Goal: Task Accomplishment & Management: Manage account settings

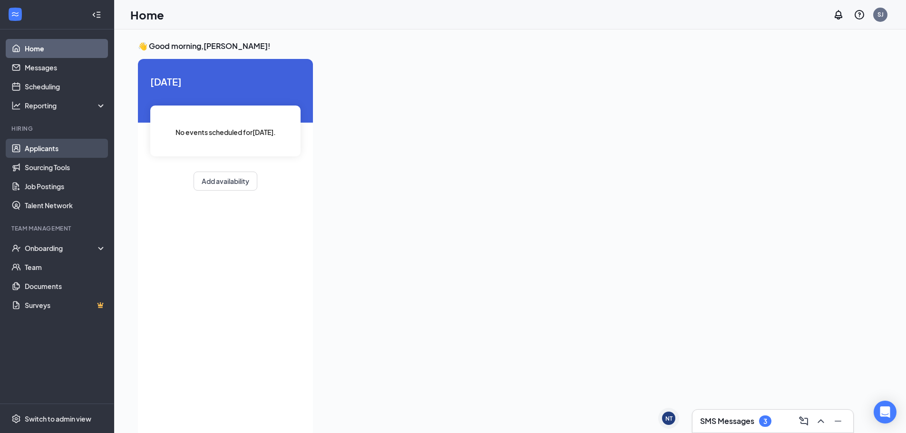
click at [57, 148] on link "Applicants" at bounding box center [65, 148] width 81 height 19
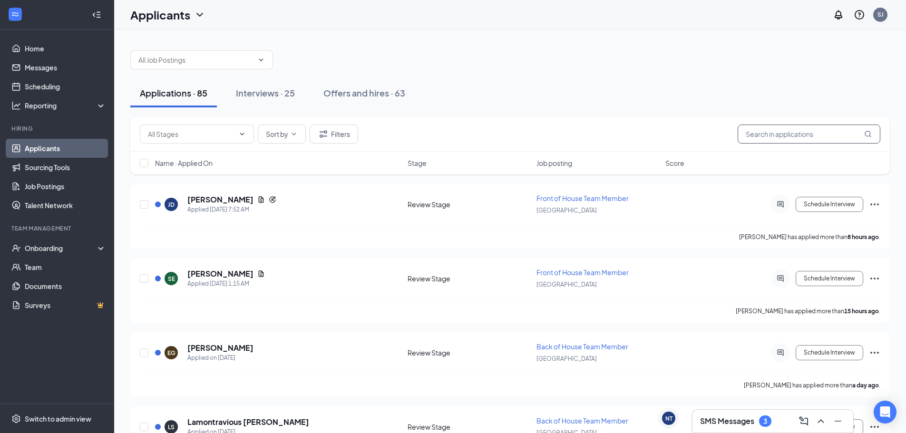
click at [828, 137] on input "text" at bounding box center [808, 134] width 143 height 19
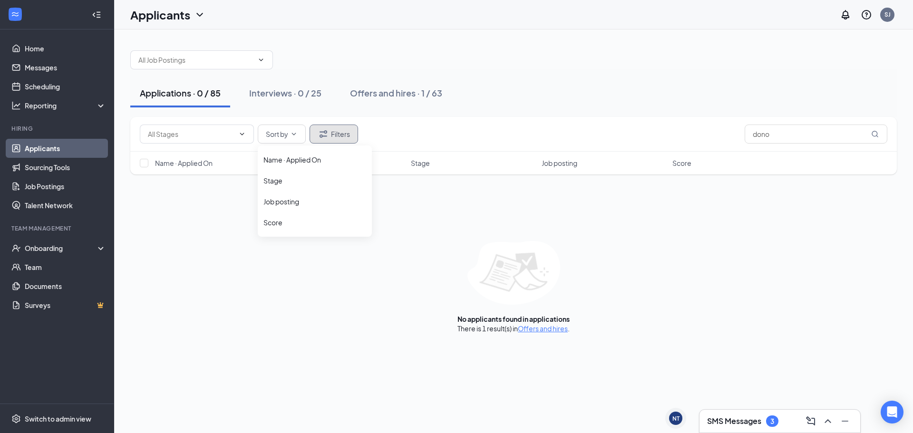
click at [318, 139] on icon "Filter" at bounding box center [323, 133] width 11 height 11
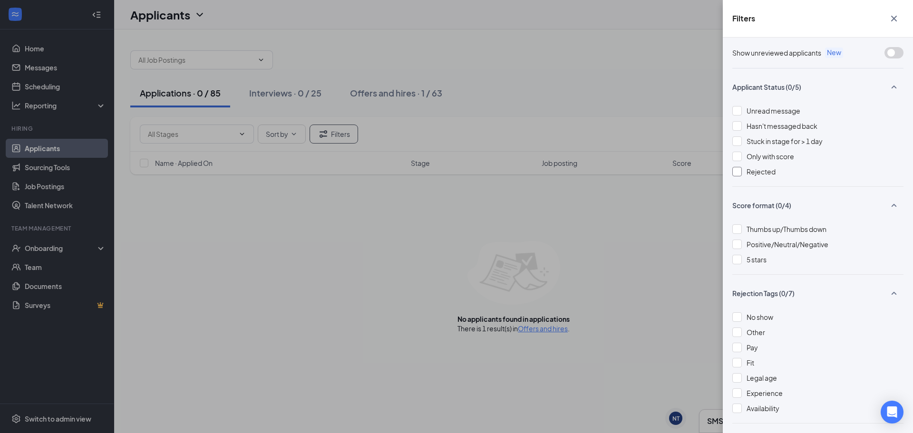
click at [735, 171] on div at bounding box center [737, 172] width 10 height 10
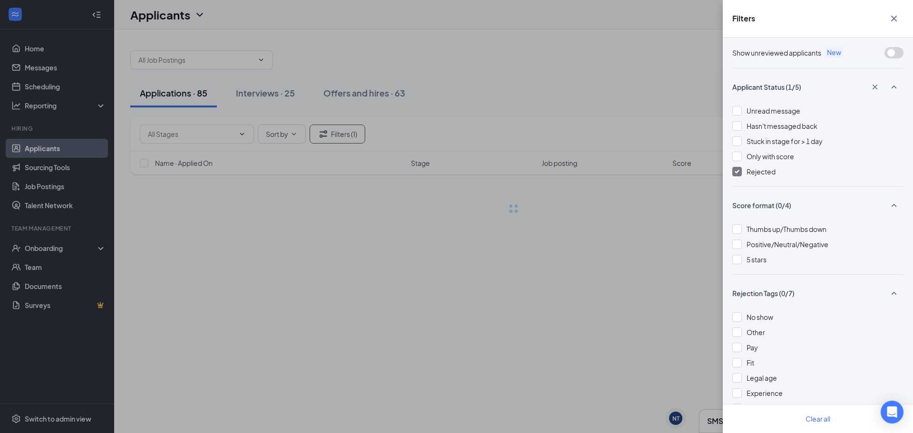
click at [693, 211] on div "Filters Show unreviewed applicants New Applicant Status (1/5) Unread message Ha…" at bounding box center [456, 216] width 913 height 433
click at [654, 217] on div "Filters Show unreviewed applicants New Applicant Status (1/5) Unread message Ha…" at bounding box center [456, 216] width 913 height 433
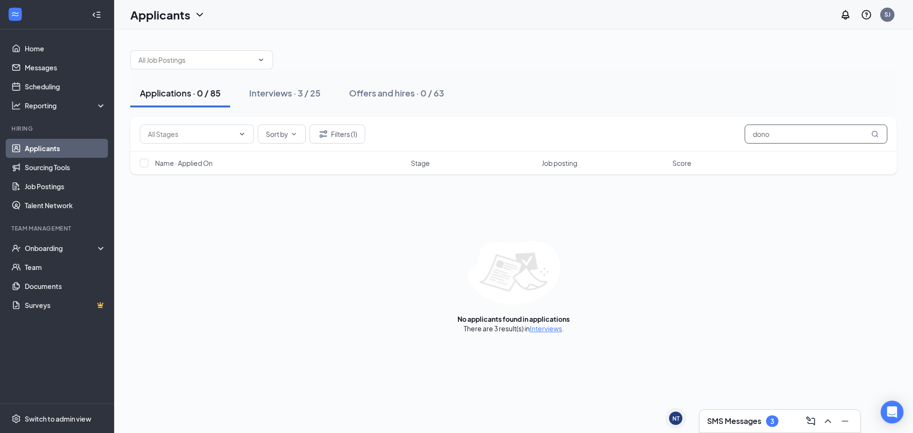
click at [781, 140] on input "dono" at bounding box center [816, 134] width 143 height 19
drag, startPoint x: 793, startPoint y: 135, endPoint x: 704, endPoint y: 136, distance: 88.4
click at [707, 136] on div "Sort by Filters (1) [PERSON_NAME]" at bounding box center [513, 134] width 747 height 19
click at [227, 135] on input "text" at bounding box center [191, 134] width 87 height 10
click at [231, 135] on input "text" at bounding box center [191, 134] width 87 height 10
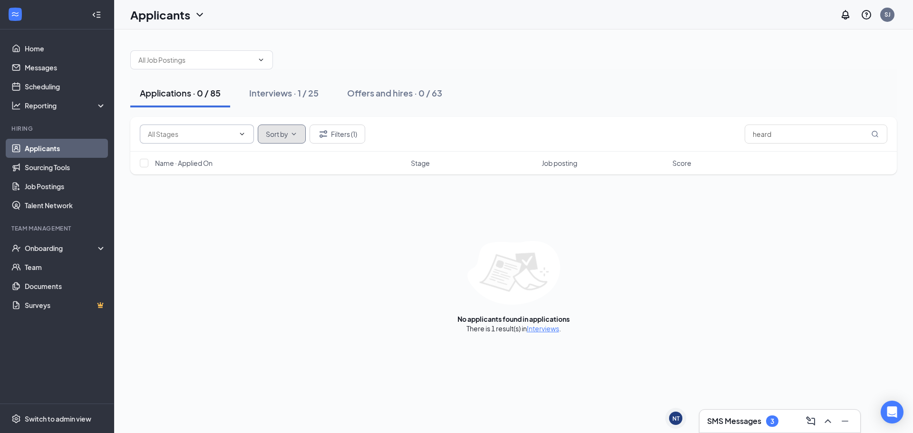
click at [291, 131] on icon "ChevronDown" at bounding box center [294, 134] width 8 height 8
click at [348, 128] on button "Filters (1)" at bounding box center [338, 134] width 56 height 19
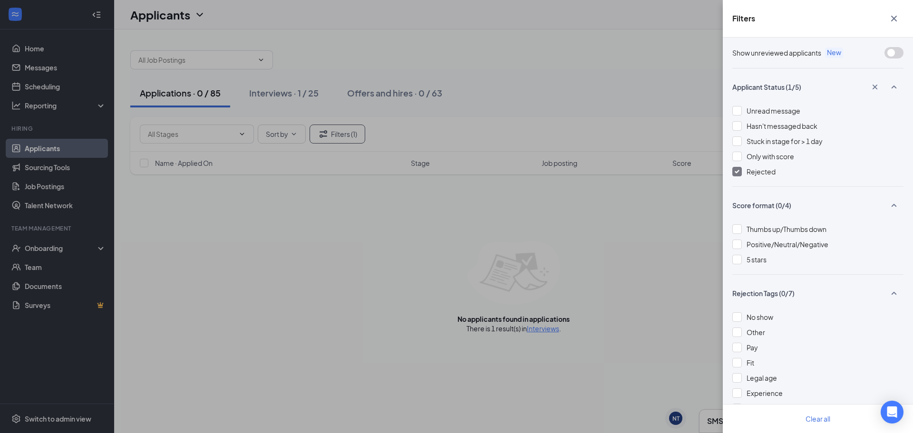
click at [739, 172] on div at bounding box center [737, 172] width 10 height 10
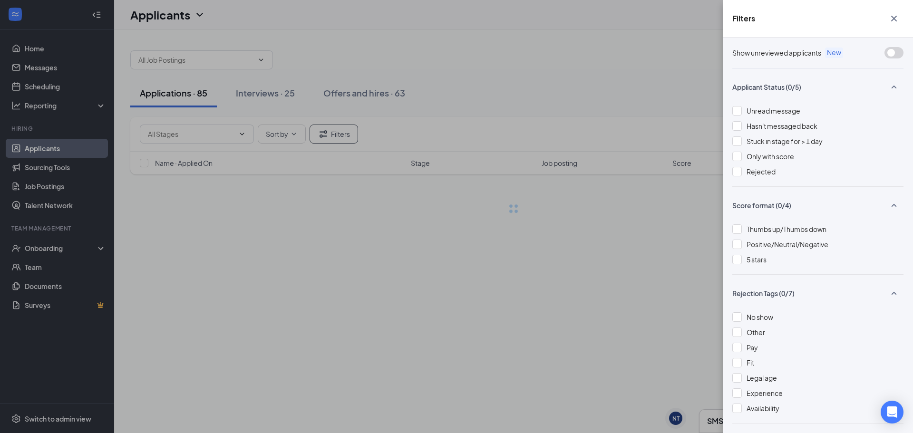
click at [362, 194] on div "Filters Show unreviewed applicants New Applicant Status (0/5) Unread message Ha…" at bounding box center [456, 216] width 913 height 433
click at [448, 280] on div "Filters Show unreviewed applicants New Applicant Status (0/5) Unread message Ha…" at bounding box center [456, 216] width 913 height 433
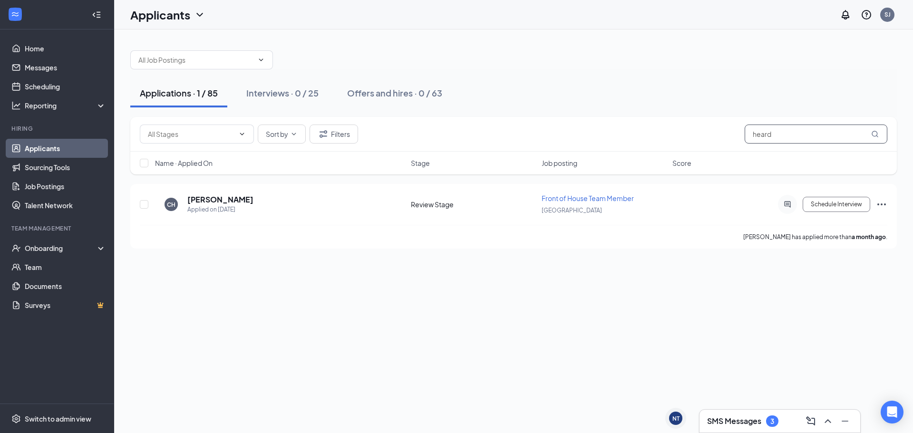
drag, startPoint x: 780, startPoint y: 141, endPoint x: 697, endPoint y: 132, distance: 84.2
click at [697, 132] on div "Availability (4) Review Stage (81) Sort by Filters heard" at bounding box center [513, 134] width 747 height 19
type input "[PERSON_NAME]"
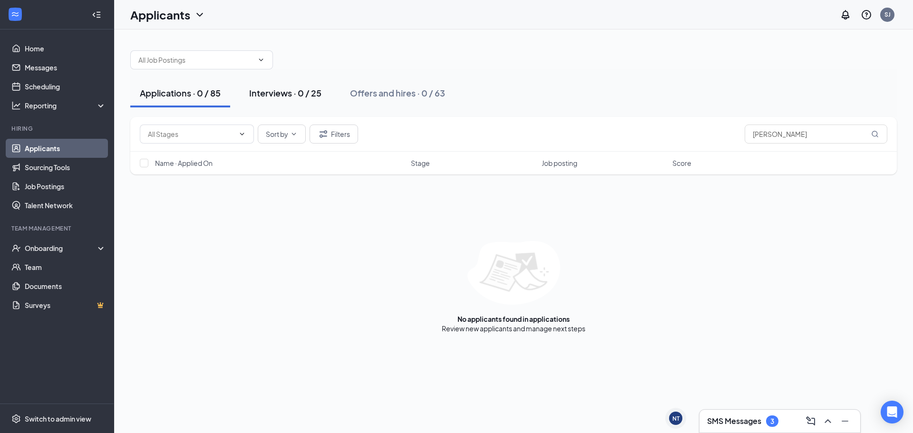
click at [293, 97] on div "Interviews · 0 / 25" at bounding box center [285, 93] width 72 height 12
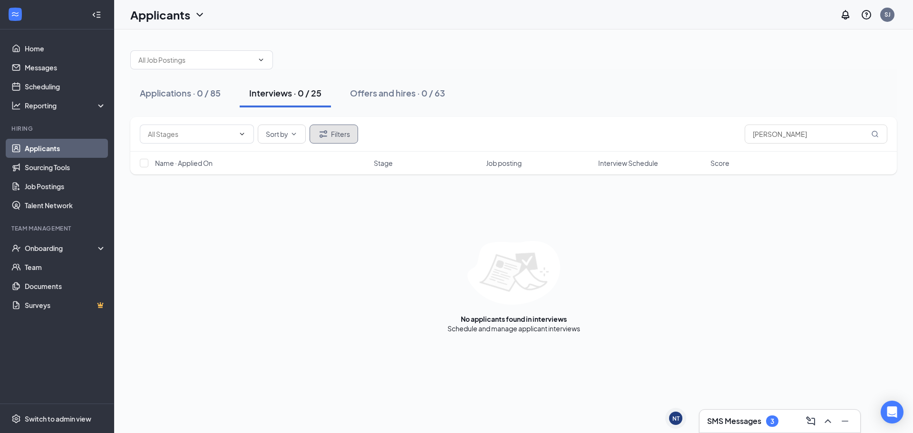
click at [339, 134] on button "Filters" at bounding box center [334, 134] width 49 height 19
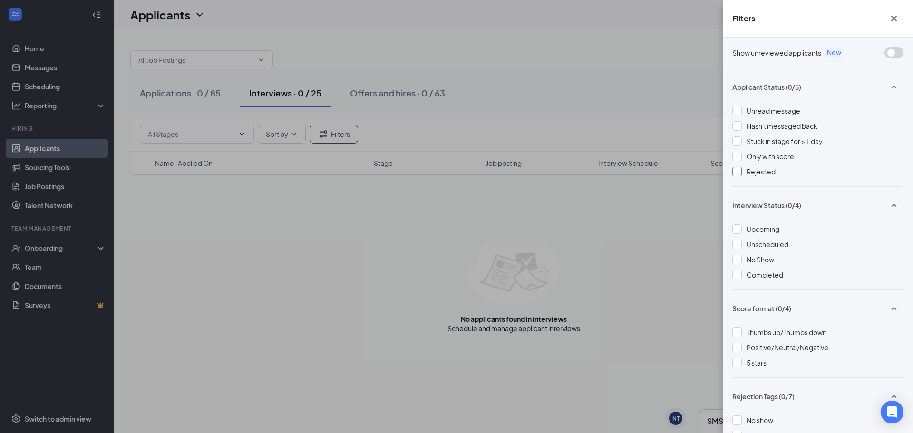
click at [740, 174] on div at bounding box center [737, 172] width 10 height 10
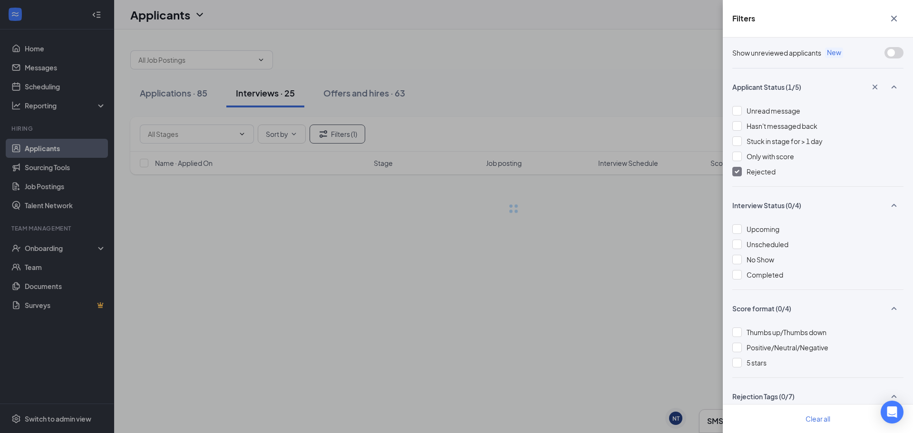
click at [674, 232] on div "Filters Show unreviewed applicants New Applicant Status (1/5) Unread message Ha…" at bounding box center [456, 216] width 913 height 433
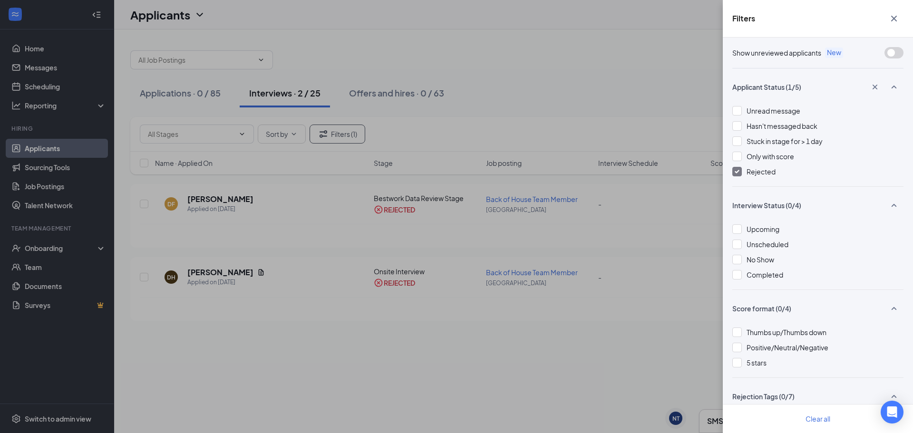
click at [282, 284] on div "Filters Show unreviewed applicants New Applicant Status (1/5) Unread message Ha…" at bounding box center [456, 216] width 913 height 433
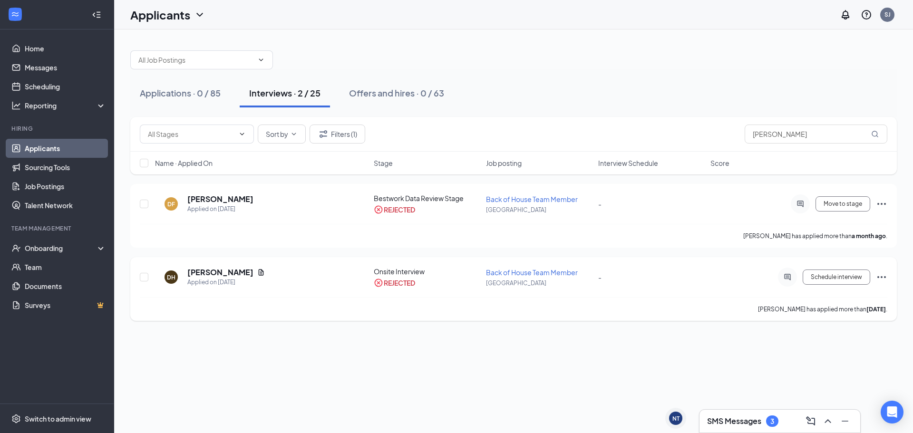
click at [223, 270] on h5 "[PERSON_NAME]" at bounding box center [220, 272] width 66 height 10
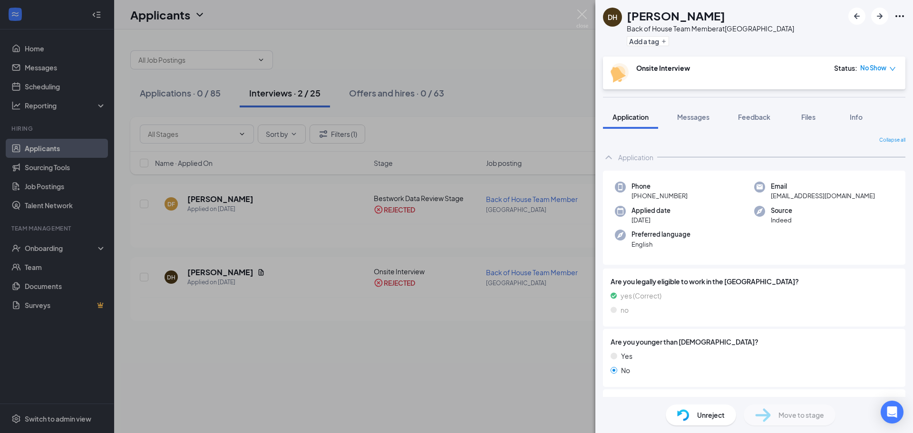
click at [893, 69] on icon "down" at bounding box center [892, 69] width 7 height 7
click at [772, 70] on div "Onsite Interview Status : No Show" at bounding box center [753, 72] width 285 height 19
click at [665, 71] on b "Onsite Interview" at bounding box center [663, 68] width 54 height 9
click at [862, 116] on span "Info" at bounding box center [856, 117] width 13 height 9
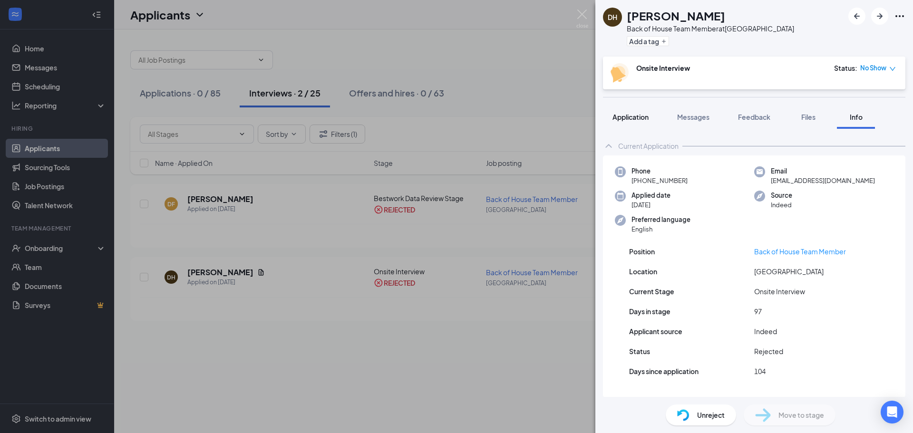
click at [647, 122] on button "Application" at bounding box center [630, 117] width 55 height 24
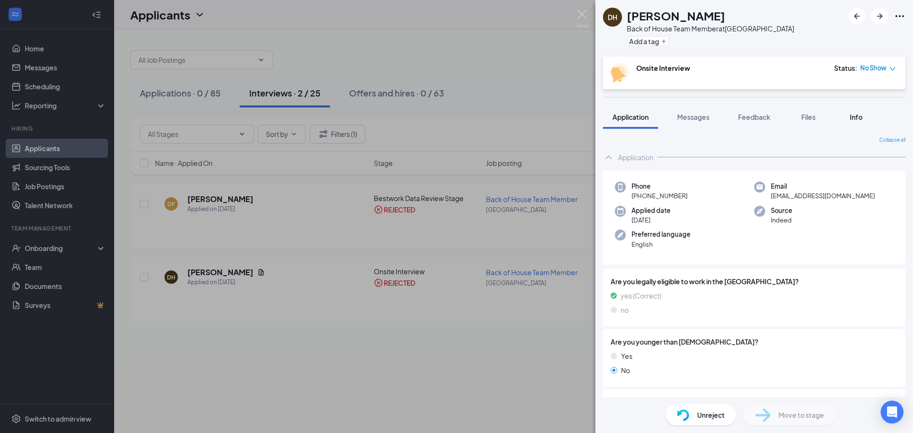
click at [859, 118] on span "Info" at bounding box center [856, 117] width 13 height 9
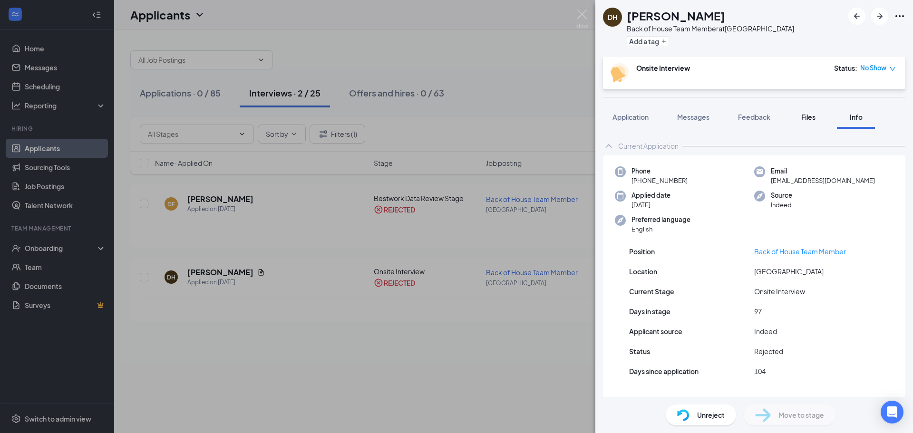
click at [814, 116] on span "Files" at bounding box center [808, 117] width 14 height 9
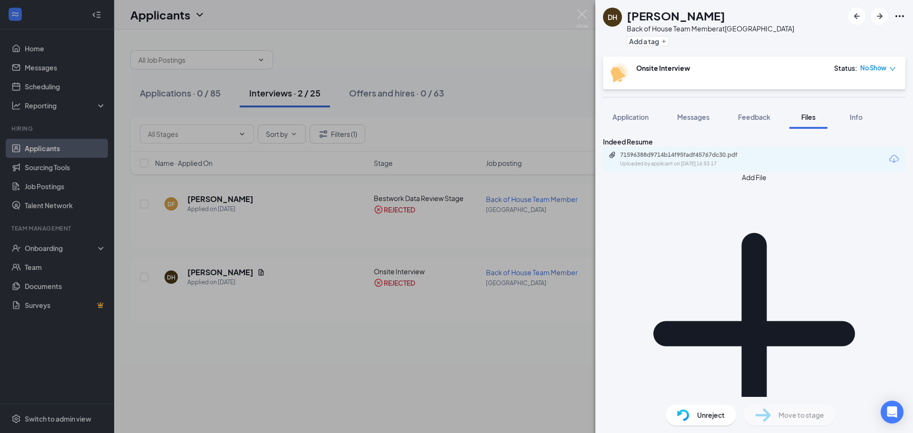
click at [818, 113] on div "Files" at bounding box center [808, 117] width 19 height 10
click at [847, 113] on div "Info" at bounding box center [855, 117] width 19 height 10
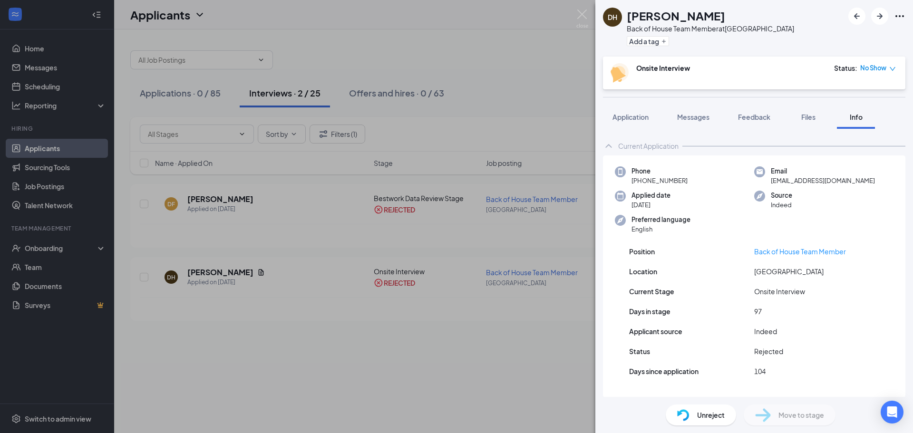
click at [893, 67] on icon "down" at bounding box center [892, 69] width 7 height 7
click at [893, 69] on icon "down" at bounding box center [892, 69] width 7 height 7
click at [893, 70] on icon "down" at bounding box center [893, 69] width 6 height 4
click at [887, 64] on div "No Show" at bounding box center [878, 68] width 36 height 10
click at [893, 19] on div at bounding box center [876, 16] width 57 height 17
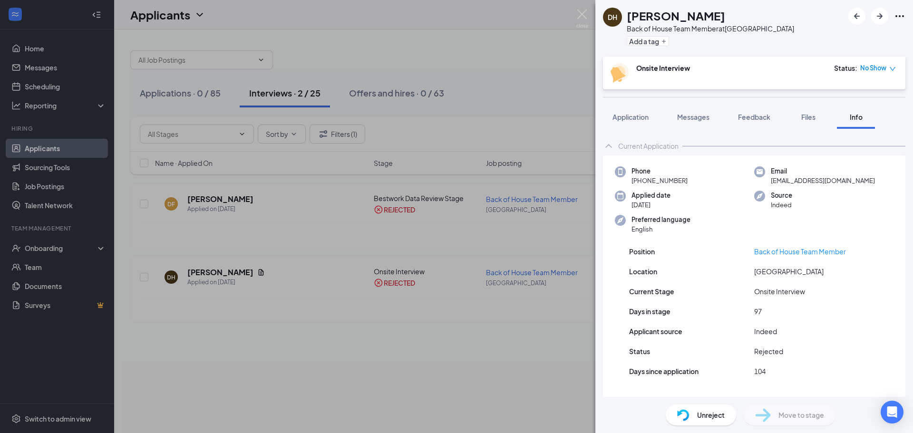
click at [901, 14] on icon "Ellipses" at bounding box center [899, 15] width 11 height 11
click at [857, 138] on div "Current Application" at bounding box center [754, 145] width 302 height 19
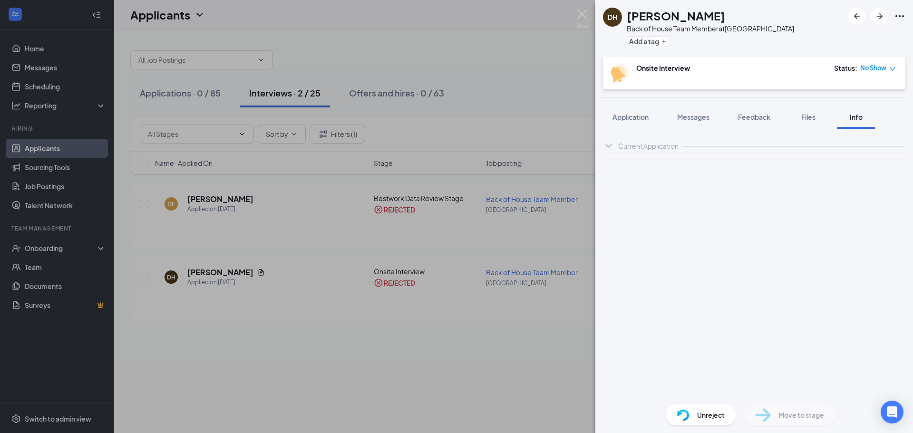
click at [859, 129] on div "Current Application Phone [PHONE_NUMBER] Email [EMAIL_ADDRESS][DOMAIN_NAME] App…" at bounding box center [754, 263] width 318 height 268
click at [861, 124] on button "Info" at bounding box center [856, 117] width 38 height 24
click at [858, 122] on button "Info" at bounding box center [856, 117] width 38 height 24
click at [610, 149] on icon "ChevronDown" at bounding box center [608, 145] width 11 height 11
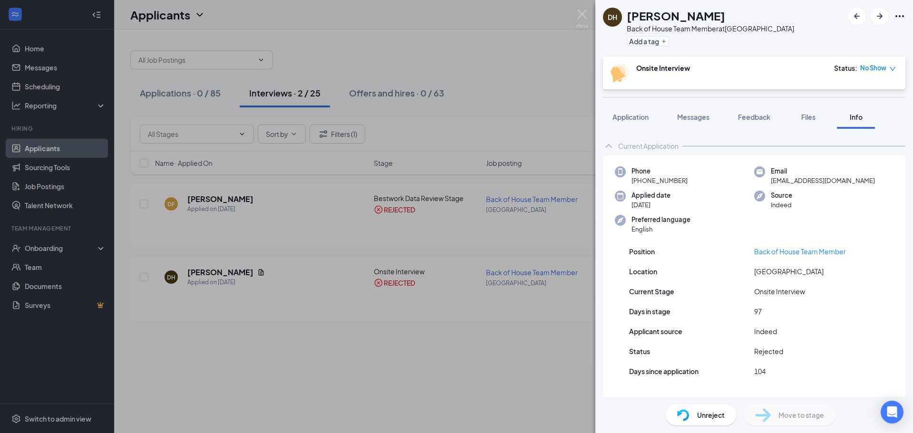
scroll to position [0, 0]
click at [860, 124] on button "Info" at bounding box center [856, 117] width 38 height 24
click at [627, 121] on div "Application" at bounding box center [630, 117] width 36 height 10
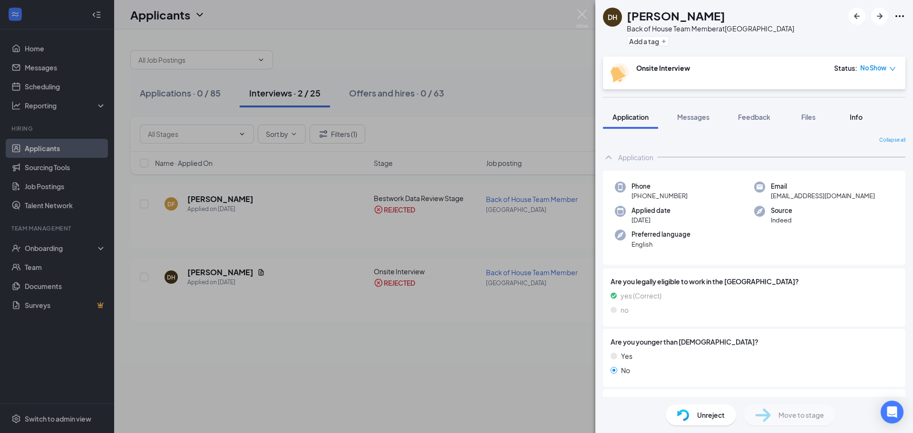
click at [851, 115] on span "Info" at bounding box center [856, 117] width 13 height 9
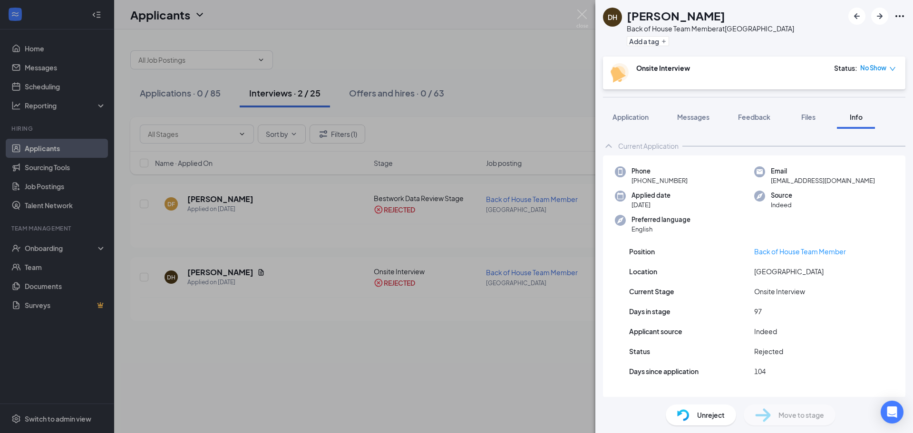
click at [545, 348] on div "[PERSON_NAME] Heard Back of House Team Member at [GEOGRAPHIC_DATA] Add a tag On…" at bounding box center [456, 216] width 913 height 433
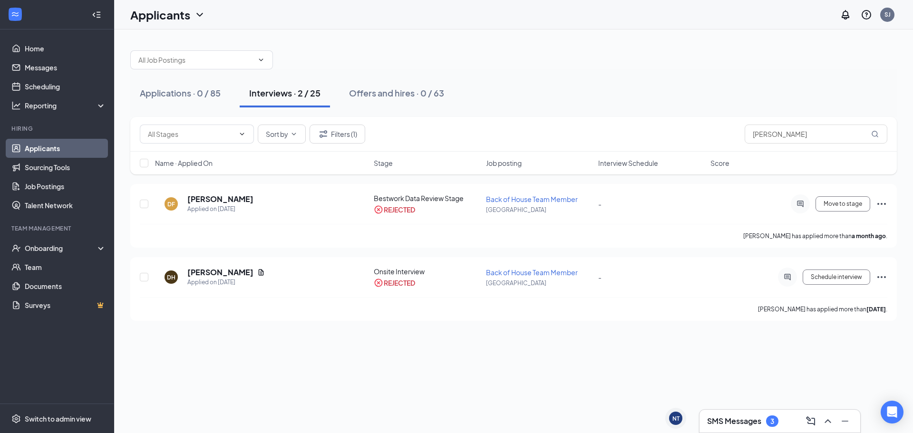
click at [732, 421] on h3 "SMS Messages" at bounding box center [734, 421] width 54 height 10
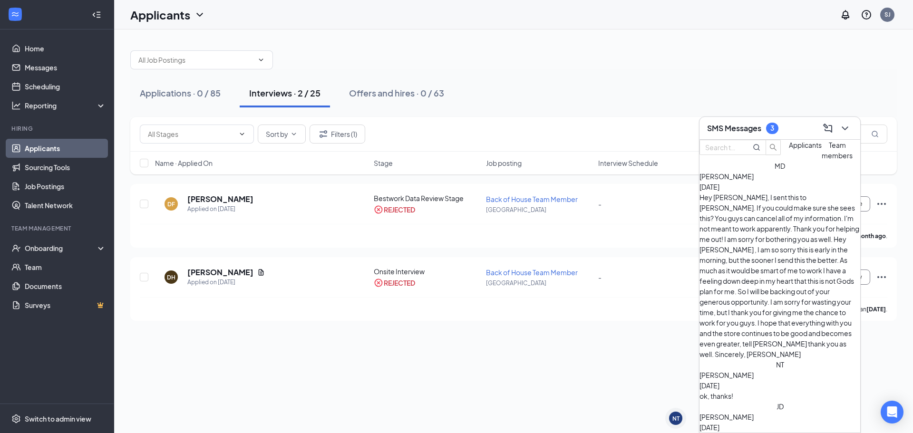
click at [789, 161] on button "Applicants" at bounding box center [805, 150] width 33 height 21
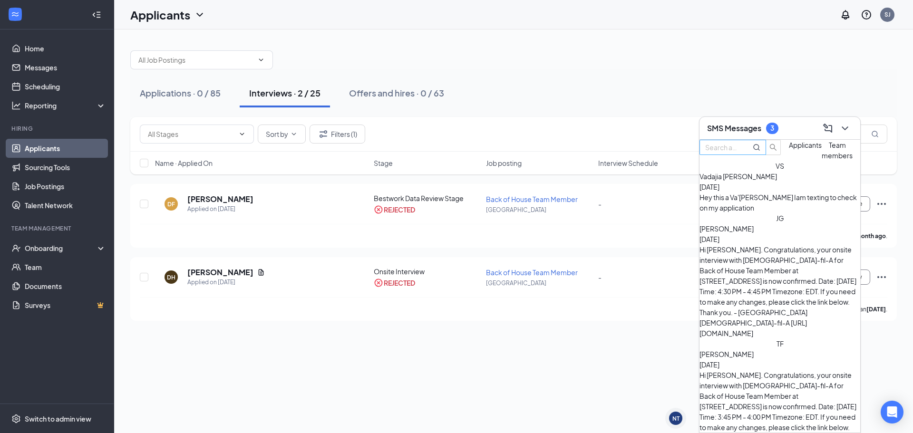
click at [739, 153] on input "text" at bounding box center [722, 147] width 34 height 10
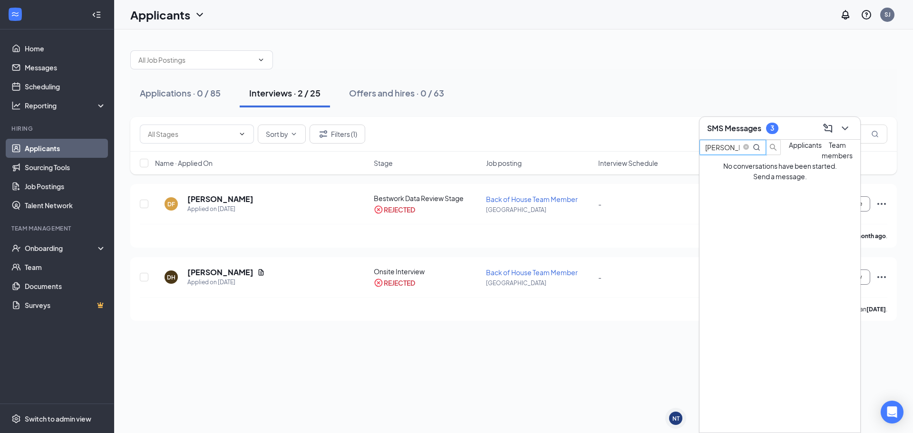
click at [822, 160] on span "Team members" at bounding box center [837, 150] width 31 height 19
drag, startPoint x: 771, startPoint y: 156, endPoint x: 690, endPoint y: 152, distance: 81.0
click at [691, 152] on div "NT [PERSON_NAME] NT SMS Messages 3 [PERSON_NAME] Applicants Team members No con…" at bounding box center [513, 231] width 799 height 404
type input "heard"
click at [789, 149] on span "Applicants" at bounding box center [805, 145] width 33 height 9
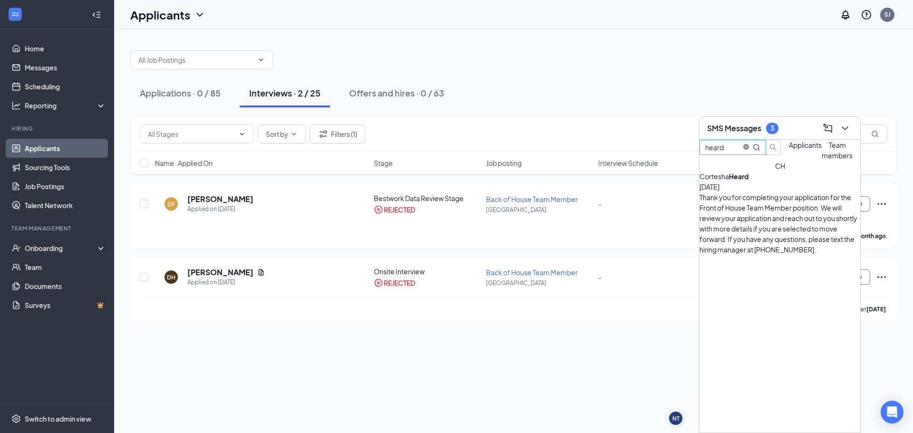
click at [749, 150] on icon "close-circle" at bounding box center [746, 147] width 6 height 6
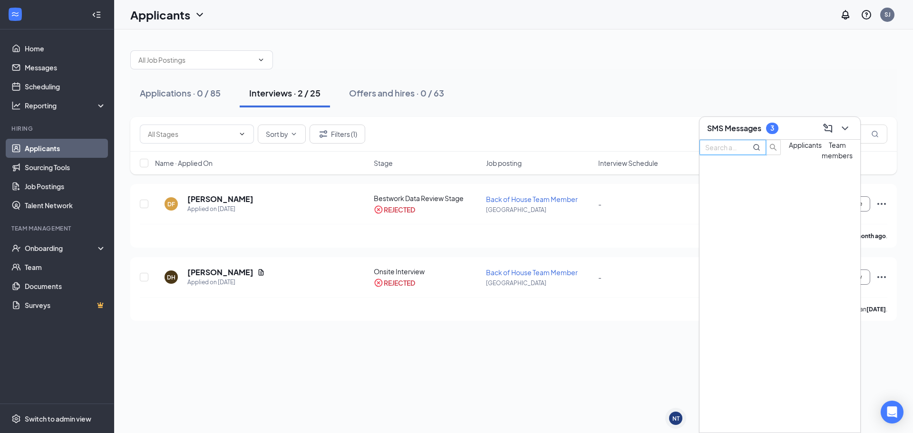
click at [844, 132] on icon "ChevronDown" at bounding box center [844, 128] width 11 height 11
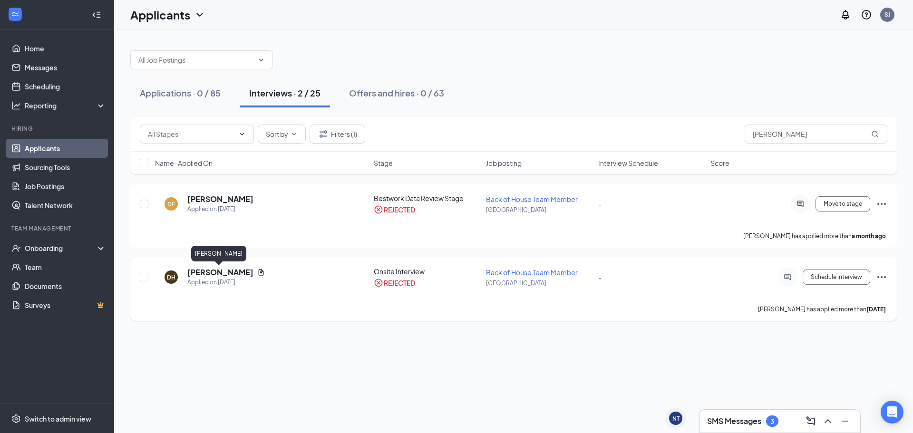
click at [198, 276] on h5 "[PERSON_NAME]" at bounding box center [220, 272] width 66 height 10
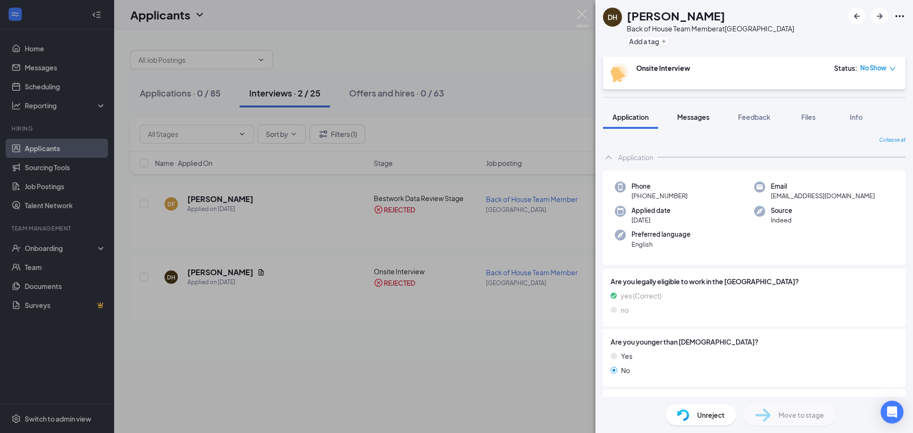
click at [701, 119] on span "Messages" at bounding box center [693, 117] width 32 height 9
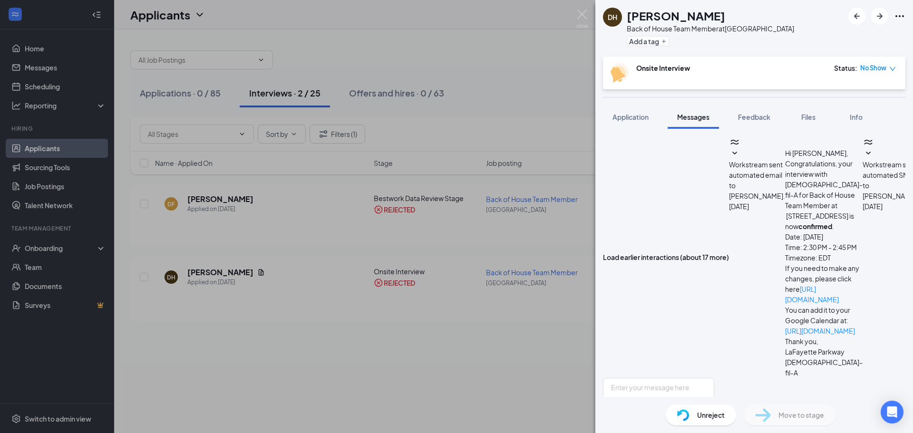
scroll to position [37, 0]
